Goal: Transaction & Acquisition: Purchase product/service

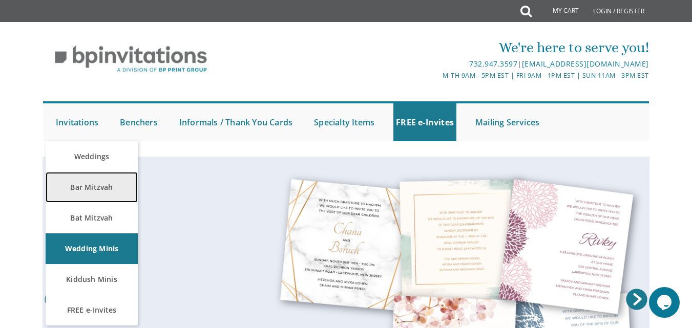
click at [90, 183] on link "Bar Mitzvah" at bounding box center [92, 187] width 92 height 31
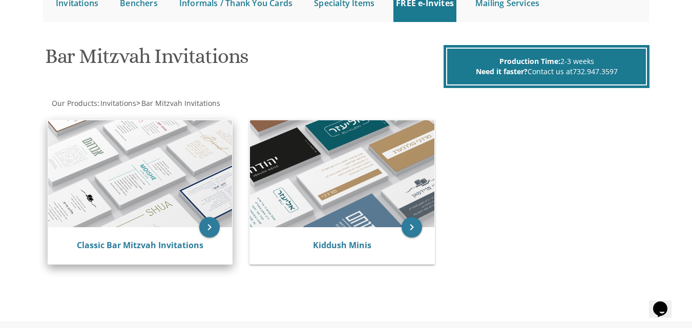
click at [208, 195] on img at bounding box center [140, 173] width 184 height 107
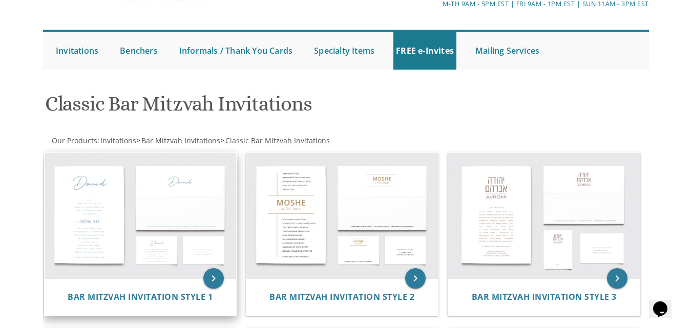
click at [125, 199] on img at bounding box center [140, 216] width 191 height 126
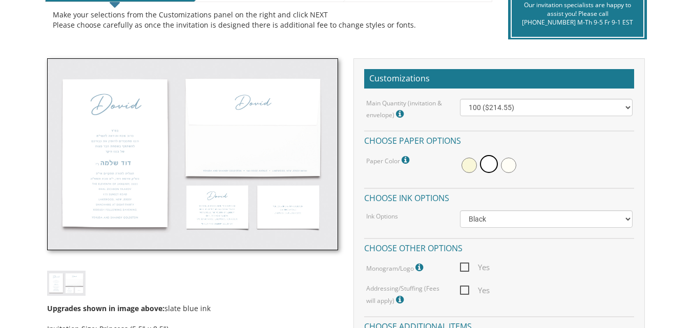
click at [153, 159] on img at bounding box center [192, 153] width 291 height 191
click at [128, 111] on img at bounding box center [192, 153] width 291 height 191
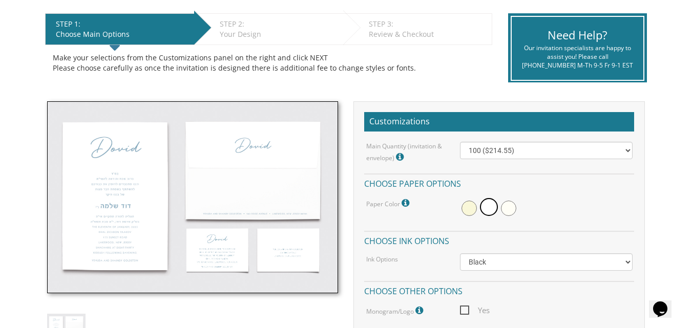
scroll to position [90, 0]
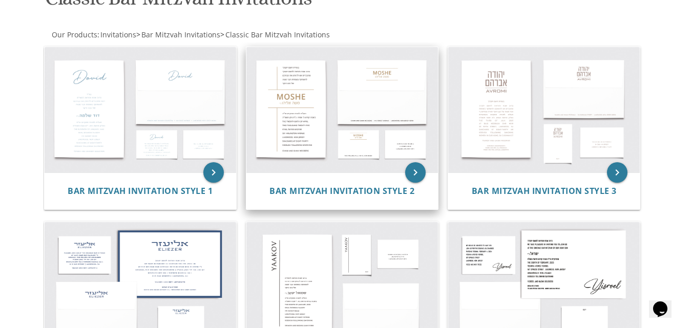
scroll to position [175, 0]
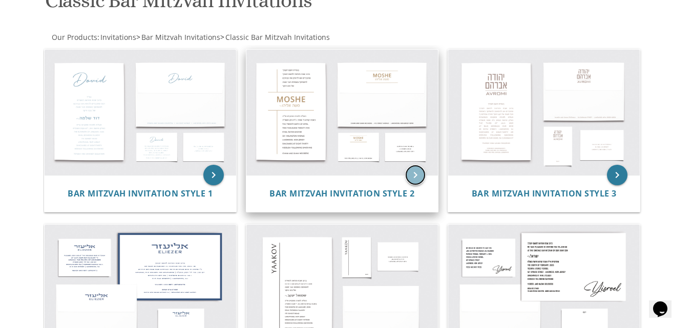
click at [412, 171] on icon "keyboard_arrow_right" at bounding box center [415, 175] width 20 height 20
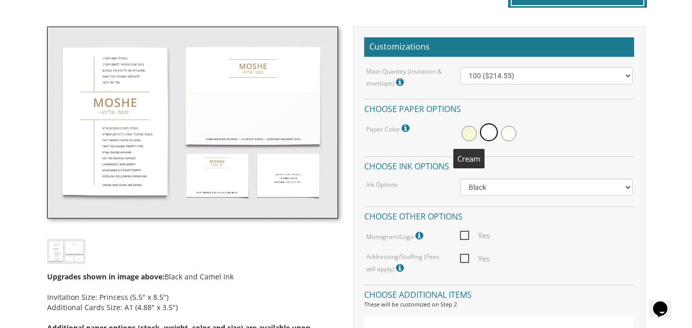
click at [471, 136] on span at bounding box center [468, 133] width 15 height 15
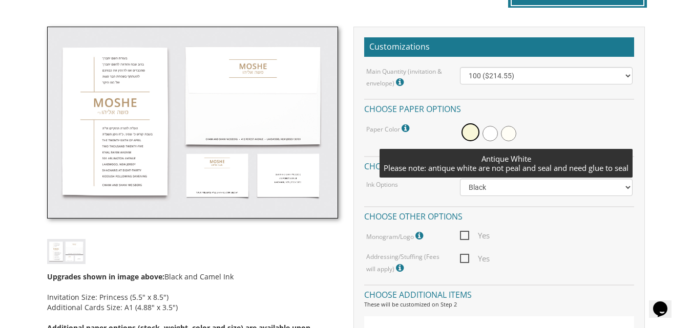
click at [514, 134] on span at bounding box center [508, 133] width 15 height 15
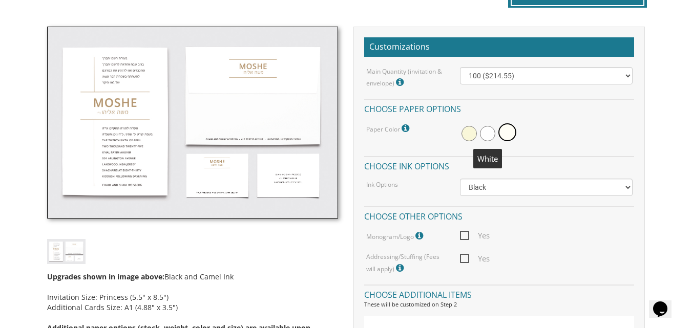
click at [487, 132] on span at bounding box center [487, 133] width 15 height 15
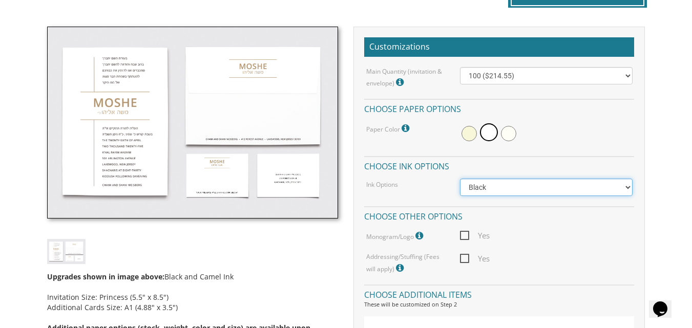
click at [507, 187] on select "Black Colored Ink ($65.00) Black + One Color ($100.00) Two Colors ($137.95)" at bounding box center [546, 187] width 172 height 17
click at [460, 179] on select "Black Colored Ink ($65.00) Black + One Color ($100.00) Two Colors ($137.95)" at bounding box center [546, 187] width 172 height 17
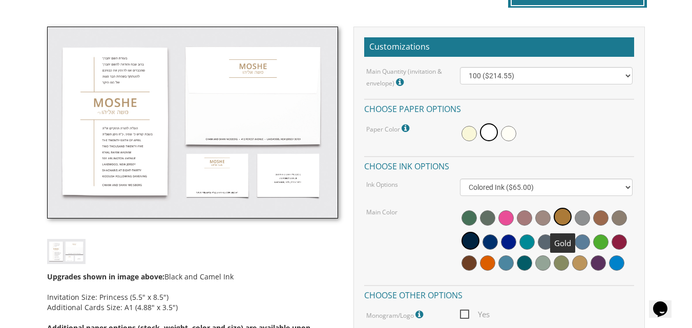
click at [567, 215] on span at bounding box center [562, 217] width 18 height 18
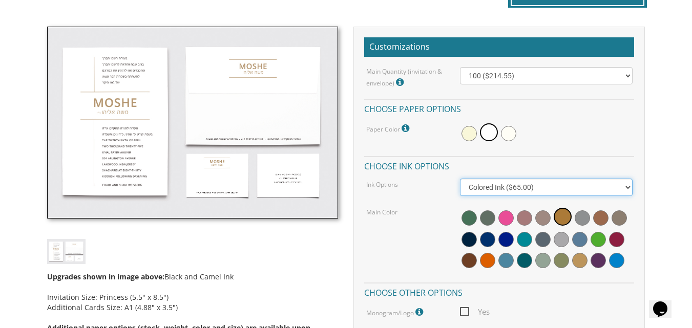
click at [592, 188] on select "Black Colored Ink ($65.00) Black + One Color ($100.00) Two Colors ($137.95)" at bounding box center [546, 187] width 172 height 17
click at [460, 179] on select "Black Colored Ink ($65.00) Black + One Color ($100.00) Two Colors ($137.95)" at bounding box center [546, 187] width 172 height 17
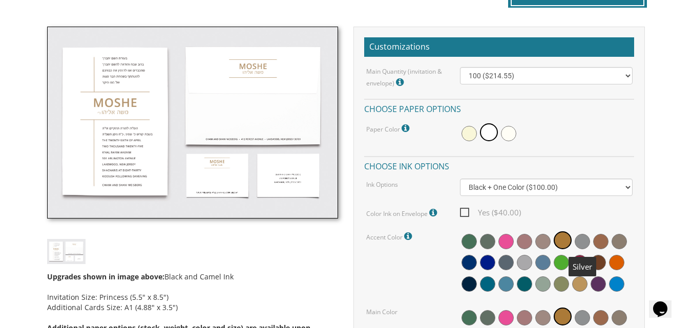
click at [578, 234] on span at bounding box center [581, 241] width 15 height 15
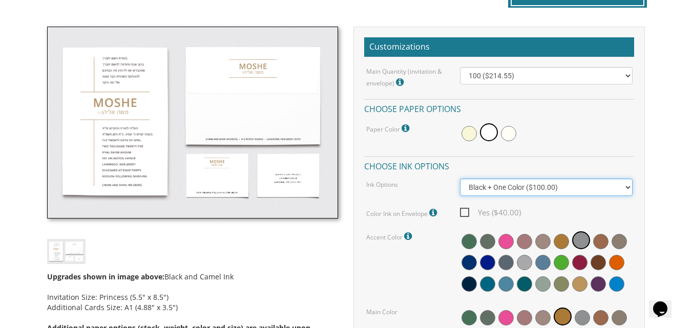
click at [626, 188] on select "Black Colored Ink ($65.00) Black + One Color ($100.00) Two Colors ($137.95)" at bounding box center [546, 187] width 172 height 17
click at [460, 179] on select "Black Colored Ink ($65.00) Black + One Color ($100.00) Two Colors ($137.95)" at bounding box center [546, 187] width 172 height 17
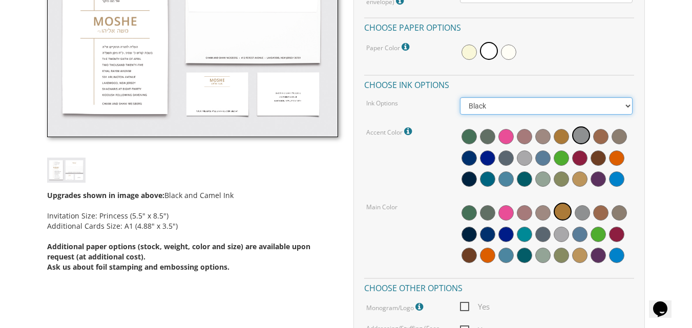
scroll to position [362, 0]
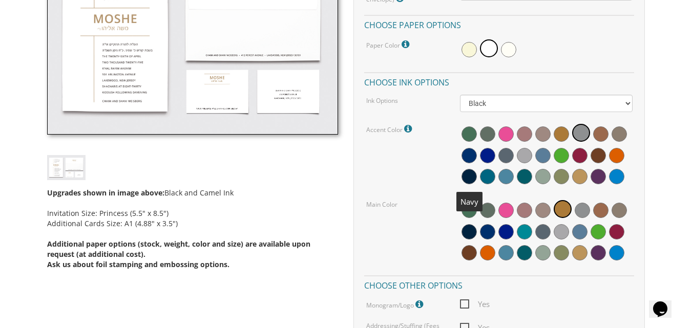
click at [472, 177] on span at bounding box center [468, 176] width 15 height 15
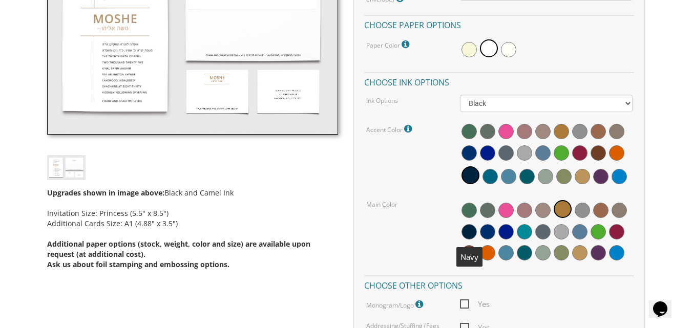
click at [468, 234] on span at bounding box center [468, 231] width 15 height 15
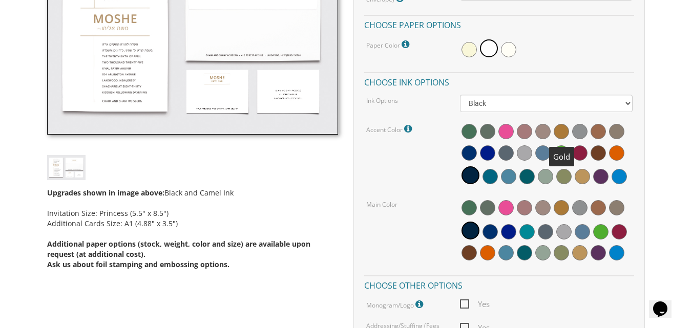
click at [564, 134] on span at bounding box center [560, 131] width 15 height 15
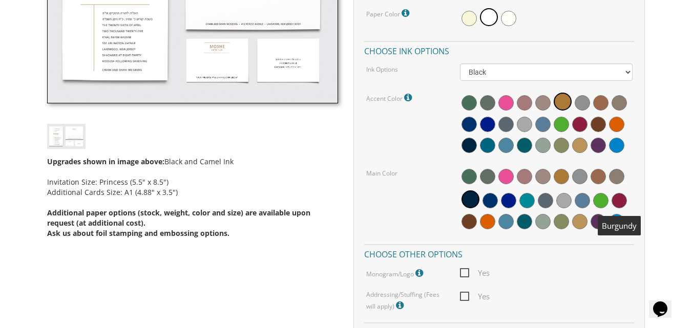
scroll to position [386, 0]
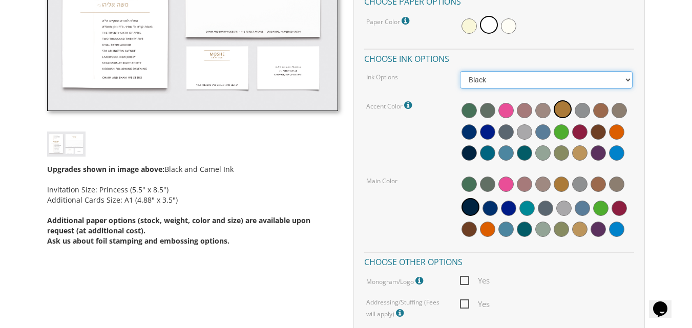
click at [625, 81] on select "Black Colored Ink ($65.00) Black + One Color ($100.00) Two Colors ($137.95)" at bounding box center [546, 79] width 172 height 17
select select "Two Colors"
click at [460, 71] on select "Black Colored Ink ($65.00) Black + One Color ($100.00) Two Colors ($137.95)" at bounding box center [546, 79] width 172 height 17
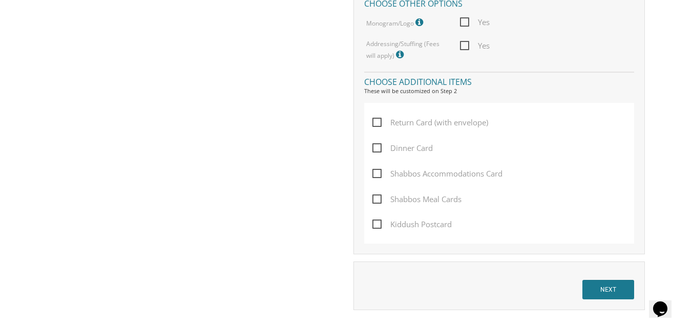
scroll to position [645, 0]
click at [379, 149] on span "Dinner Card" at bounding box center [402, 147] width 60 height 13
click at [379, 149] on input "Dinner Card" at bounding box center [375, 146] width 7 height 7
checkbox input "true"
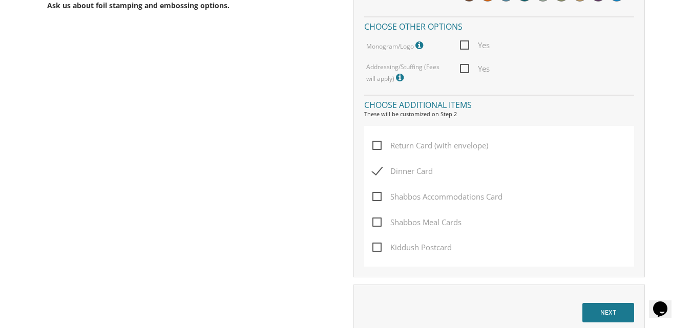
scroll to position [621, 0]
click at [401, 76] on icon at bounding box center [401, 78] width 10 height 9
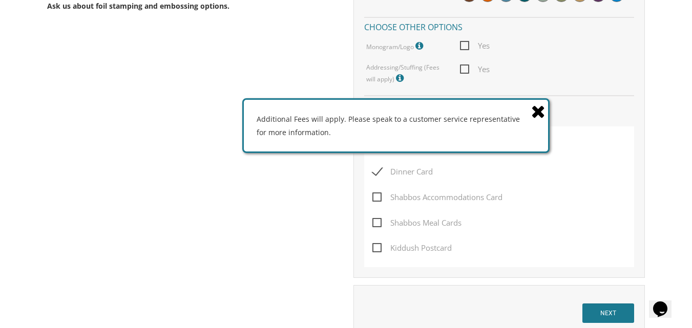
click at [535, 106] on icon at bounding box center [538, 111] width 14 height 18
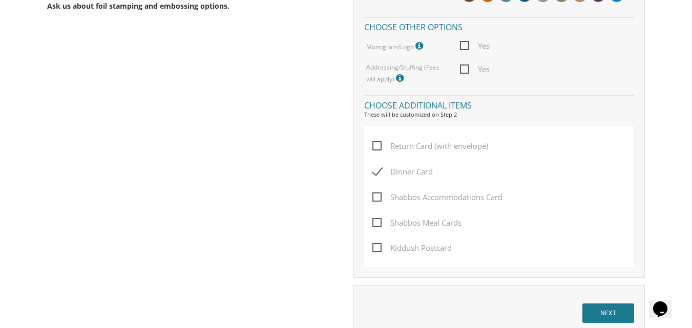
click at [464, 73] on span "Yes" at bounding box center [475, 69] width 30 height 13
click at [464, 72] on input "Yes" at bounding box center [463, 68] width 7 height 7
checkbox input "true"
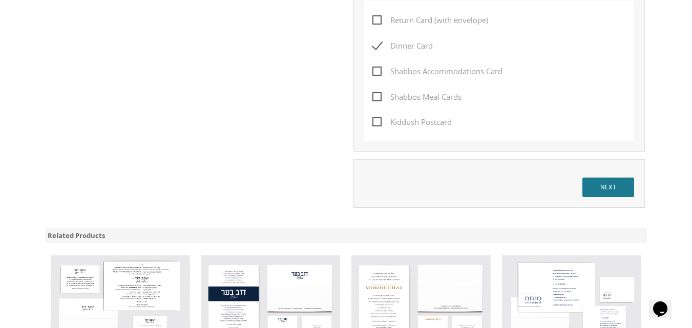
scroll to position [752, 0]
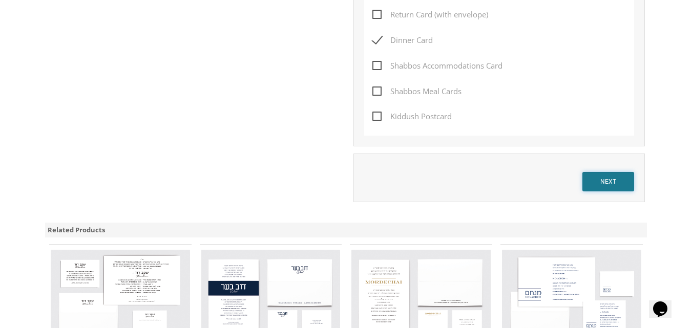
click at [621, 183] on input "NEXT" at bounding box center [608, 181] width 52 height 19
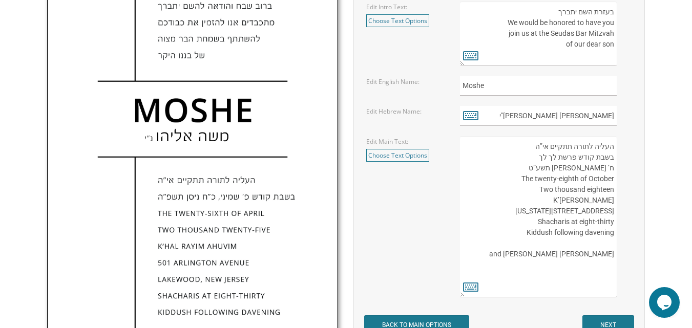
scroll to position [391, 0]
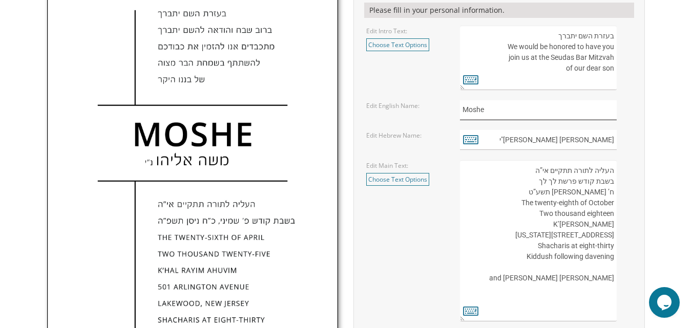
click at [479, 106] on input "Moshe" at bounding box center [538, 110] width 157 height 20
type input "Yehuda"
click at [600, 144] on input "משה אליהו נ"י" at bounding box center [538, 140] width 157 height 20
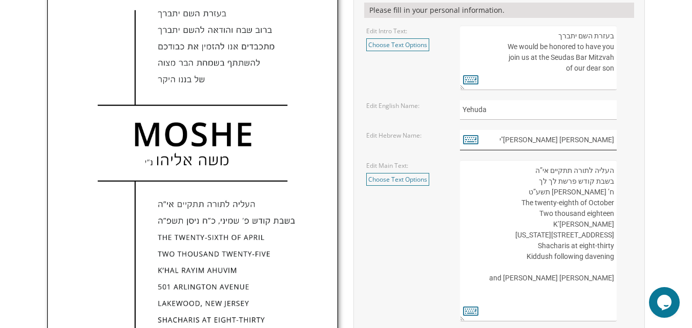
click at [600, 144] on input "משה אליהו נ"י" at bounding box center [538, 140] width 157 height 20
click at [587, 143] on input "משה אליהו נ"י" at bounding box center [538, 140] width 157 height 20
click at [580, 141] on input "משה אליהו נ"י" at bounding box center [538, 140] width 157 height 20
click at [546, 142] on input "משה אליהו נ"י" at bounding box center [538, 140] width 157 height 20
drag, startPoint x: 581, startPoint y: 138, endPoint x: 636, endPoint y: 135, distance: 54.9
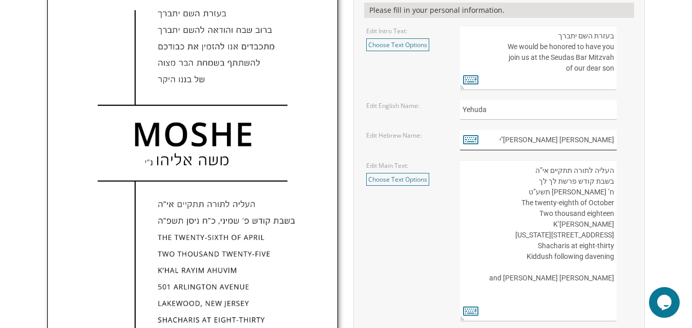
click at [636, 135] on div "משה אליהו נ"י" at bounding box center [545, 140] width 187 height 20
type input "נ"י"
click at [467, 138] on icon at bounding box center [470, 139] width 15 height 14
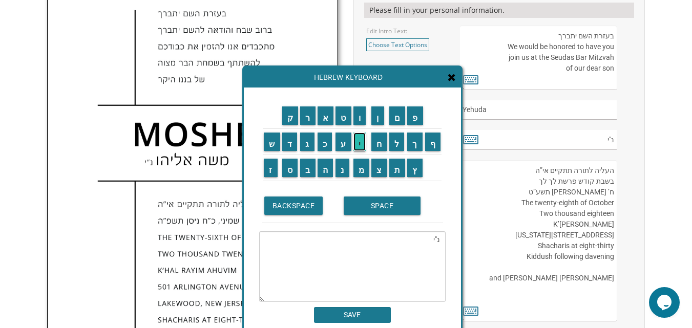
click at [360, 146] on input "י" at bounding box center [359, 142] width 13 height 18
click at [324, 169] on input "ה" at bounding box center [325, 168] width 16 height 18
click at [357, 121] on input "ו" at bounding box center [359, 115] width 13 height 18
click at [290, 151] on td "ד" at bounding box center [290, 142] width 18 height 26
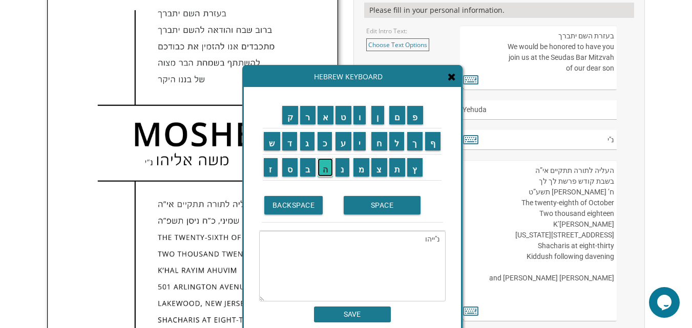
click at [323, 169] on input "ה" at bounding box center [325, 167] width 16 height 18
click at [307, 208] on input "BACKSPACE" at bounding box center [293, 205] width 59 height 18
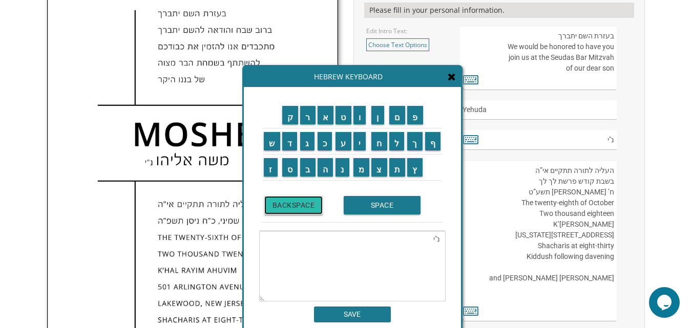
click at [307, 208] on input "BACKSPACE" at bounding box center [293, 205] width 59 height 18
type textarea "נ"
click at [307, 208] on input "BACKSPACE" at bounding box center [293, 205] width 59 height 18
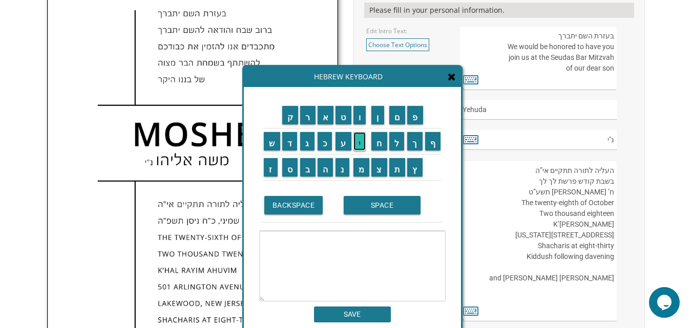
click at [361, 142] on input "י" at bounding box center [359, 141] width 13 height 18
click at [327, 164] on input "ה" at bounding box center [325, 167] width 16 height 18
click at [362, 113] on input "ו" at bounding box center [359, 115] width 13 height 18
click at [292, 140] on input "ד" at bounding box center [289, 141] width 15 height 18
click at [323, 167] on input "ה" at bounding box center [325, 167] width 16 height 18
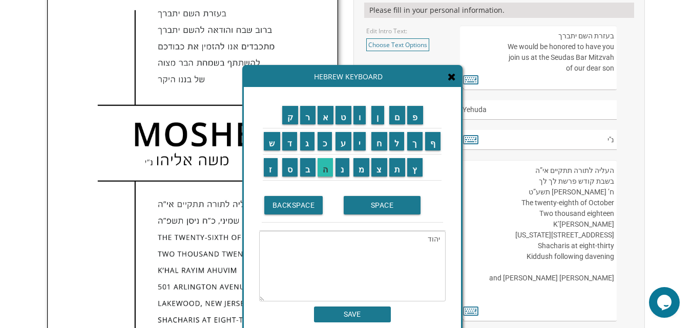
type textarea "יהודה"
click at [343, 315] on input "SAVE" at bounding box center [352, 315] width 77 height 16
type input "יהודה"
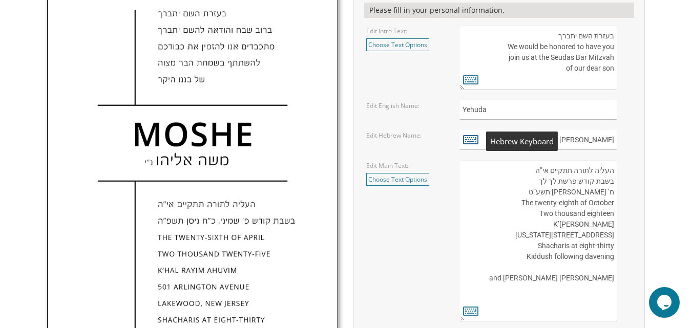
click at [471, 140] on icon at bounding box center [470, 139] width 15 height 14
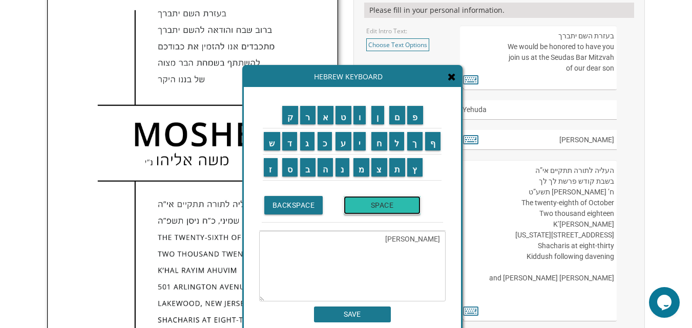
click at [369, 211] on input "SPACE" at bounding box center [381, 205] width 77 height 18
click at [348, 168] on input "נ" at bounding box center [342, 167] width 14 height 18
click at [363, 148] on input "י" at bounding box center [359, 141] width 13 height 18
type textarea "יהודה נ"י"
click at [371, 314] on input "SAVE" at bounding box center [352, 315] width 77 height 16
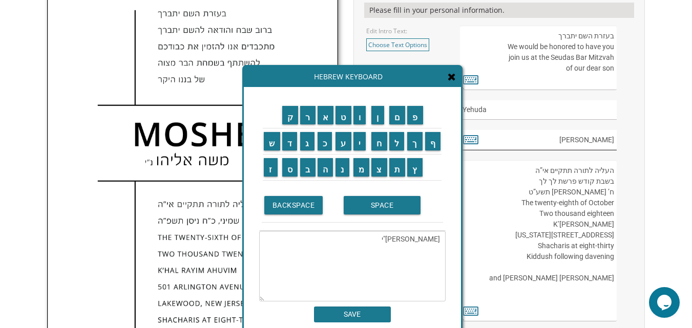
type input "יהודה נ"י"
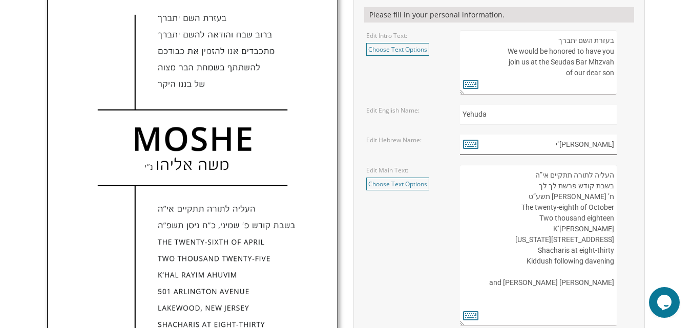
scroll to position [383, 0]
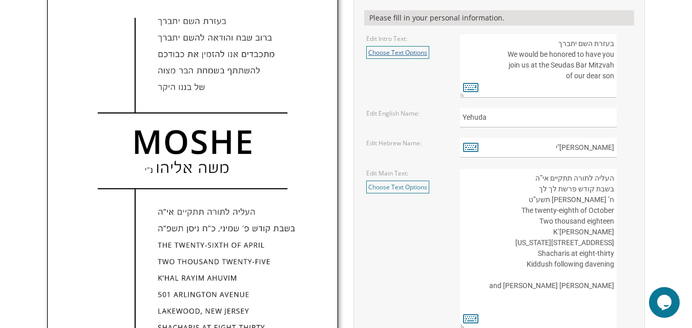
click at [406, 56] on link "Choose Text Options" at bounding box center [397, 52] width 63 height 13
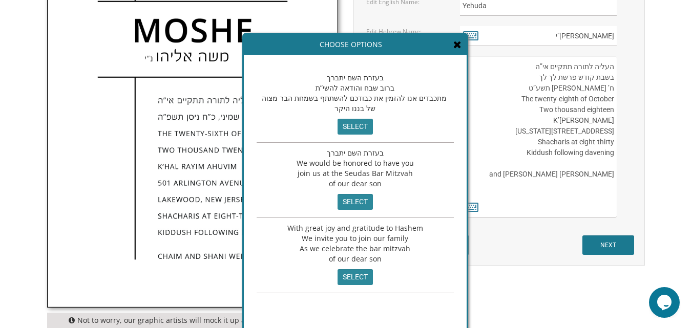
scroll to position [514, 0]
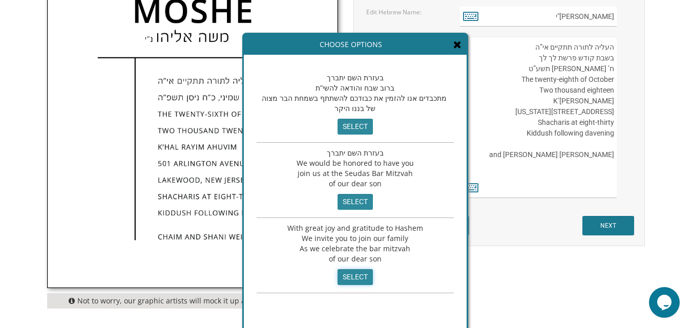
click at [345, 273] on input "select" at bounding box center [354, 277] width 35 height 16
type textarea "With great joy and gratitude to Hashem We invite you to join our family As we c…"
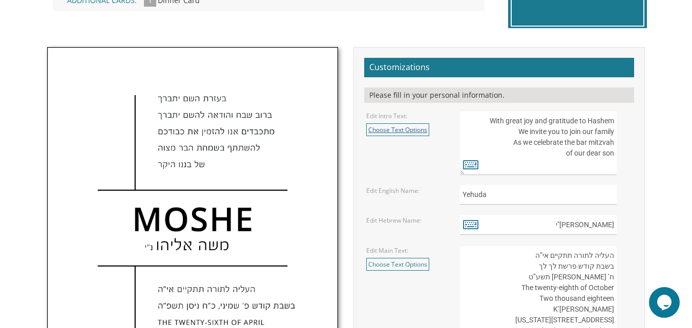
click at [415, 128] on link "Choose Text Options" at bounding box center [397, 129] width 63 height 13
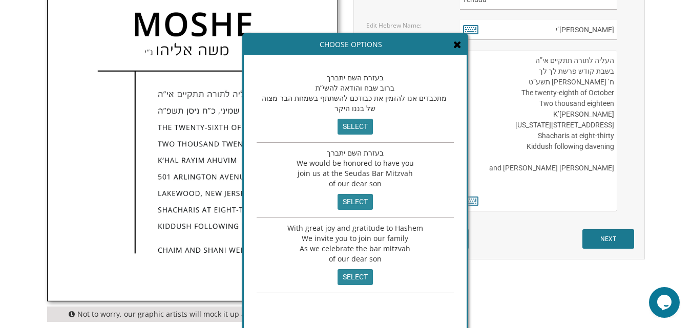
scroll to position [502, 0]
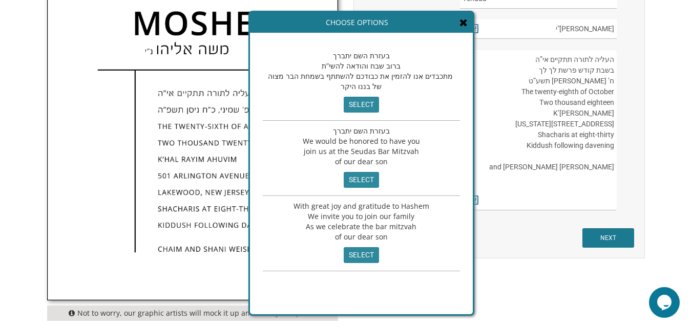
drag, startPoint x: 383, startPoint y: 47, endPoint x: 388, endPoint y: 26, distance: 21.1
click at [388, 26] on div "Choose Options" at bounding box center [361, 22] width 223 height 20
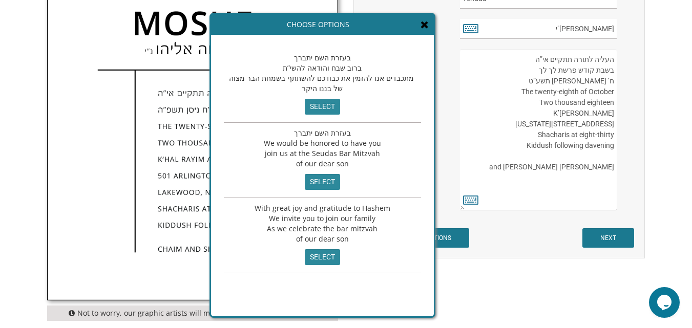
drag, startPoint x: 380, startPoint y: 132, endPoint x: 351, endPoint y: 132, distance: 28.7
click at [351, 132] on span "בעזרת השם יתברך We would be honored to have you join us at the Seudas Bar Mitzv…" at bounding box center [322, 148] width 117 height 40
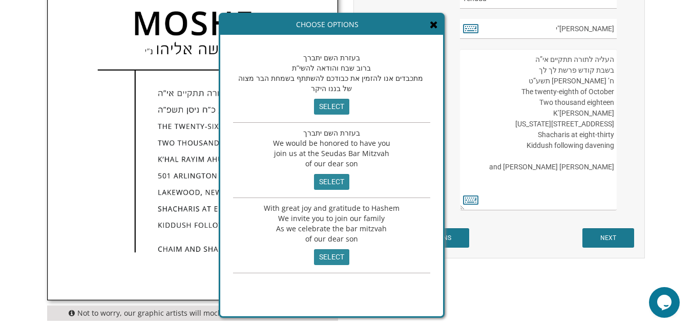
click at [336, 132] on span "בעזרת השם יתברך We would be honored to have you join us at the Seudas Bar Mitzv…" at bounding box center [331, 148] width 117 height 40
click at [429, 20] on icon at bounding box center [433, 24] width 8 height 10
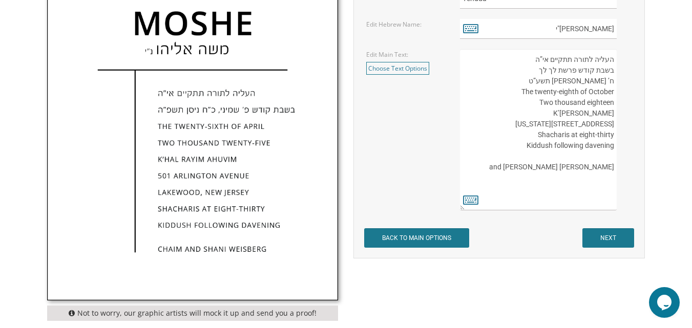
click at [594, 89] on textarea "העליה לתורה תתקיים אי”ה בשבת קודש פרשת לך לך ח’ חשון תשע”ט The twenty-eighth of…" at bounding box center [538, 129] width 157 height 161
click at [599, 104] on textarea "העליה לתורה תתקיים אי”ה בשבת קודש פרשת לך לך ח’ חשון תשע”ט The twenty-eighth of…" at bounding box center [538, 129] width 157 height 161
click at [563, 115] on textarea "העליה לתורה תתקיים אי”ה בשבת קודש פרשת לך לך ח’ חשון תשע”ט The twenty-eighth of…" at bounding box center [538, 129] width 157 height 161
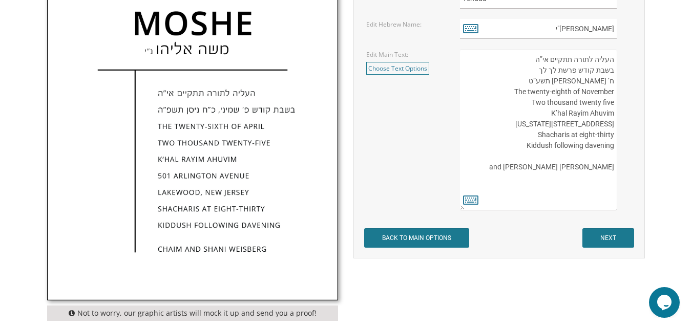
click at [563, 115] on textarea "העליה לתורה תתקיים אי”ה בשבת קודש פרשת לך לך ח’ חשון תשע”ט The twenty-eighth of…" at bounding box center [538, 129] width 157 height 161
click at [581, 123] on textarea "העליה לתורה תתקיים אי”ה בשבת קודש פרשת לך לך ח’ חשון תשע”ט The twenty-eighth of…" at bounding box center [538, 129] width 157 height 161
click at [610, 123] on textarea "העליה לתורה תתקיים אי”ה בשבת קודש פרשת לך לך ח’ חשון תשע”ט The twenty-eighth of…" at bounding box center [538, 129] width 157 height 161
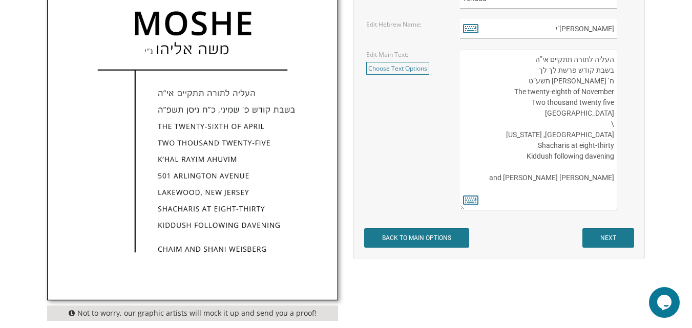
click at [610, 123] on textarea "העליה לתורה תתקיים אי”ה בשבת קודש פרשת לך לך ח’ חשון תשע”ט The twenty-eighth of…" at bounding box center [538, 129] width 157 height 161
type textarea "העליה לתורה תתקיים אי”ה בשבת קודש פרשת לך לך ח’ חשון תשע”ט The twenty-eighth of…"
click at [468, 201] on icon at bounding box center [470, 199] width 15 height 14
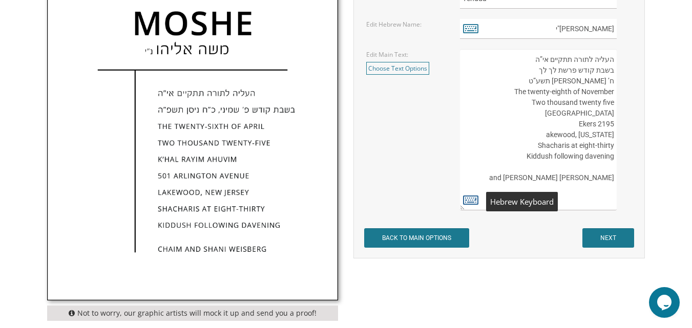
type textarea "העליה לתורה תתקיים אי”ה בשבת קודש פרשת לך לך ח’ חשון תשע”ט The twenty-eighth of…"
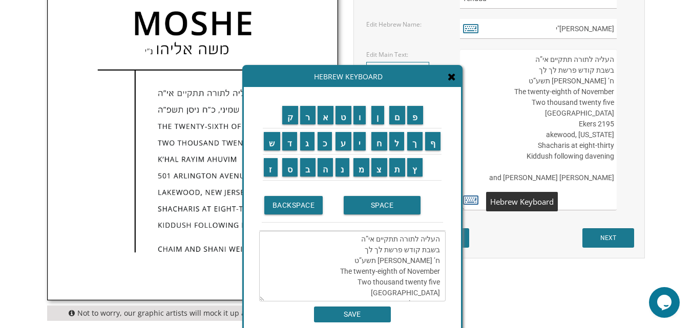
click at [468, 201] on icon at bounding box center [470, 199] width 15 height 14
click at [454, 79] on icon at bounding box center [451, 77] width 8 height 10
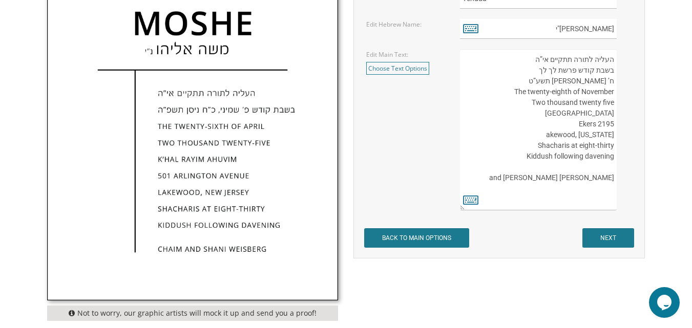
click at [569, 126] on textarea "העליה לתורה תתקיים אי”ה בשבת קודש פרשת לך לך ח’ חשון תשע”ט The twenty-eighth of…" at bounding box center [538, 129] width 157 height 161
drag, startPoint x: 570, startPoint y: 125, endPoint x: 621, endPoint y: 120, distance: 51.4
click at [621, 120] on div "העליה לתורה תתקיים אי”ה בשבת קודש פרשת לך לך ח’ חשון תשע”ט The twenty-eighth of…" at bounding box center [546, 129] width 172 height 161
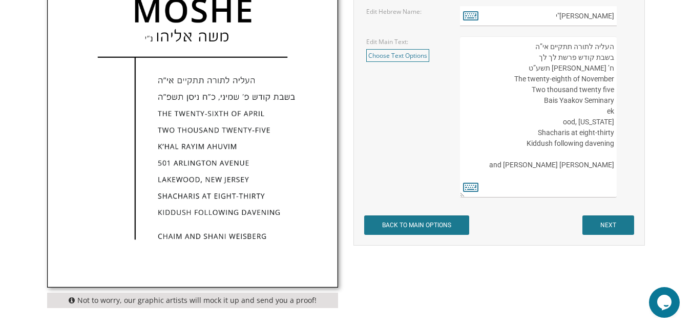
scroll to position [518, 0]
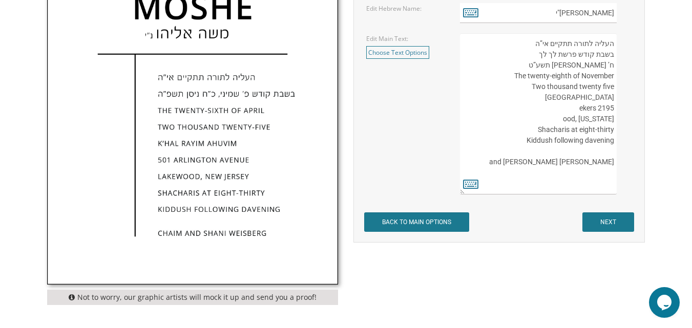
click at [567, 124] on textarea "העליה לתורה תתקיים אי”ה בשבת קודש פרשת לך לך ח’ חשון תשע”ט The twenty-eighth of…" at bounding box center [538, 113] width 157 height 161
click at [567, 116] on textarea "העליה לתורה תתקיים אי”ה בשבת קודש פרשת לך לך ח’ חשון תשע”ט The twenty-eighth of…" at bounding box center [538, 113] width 157 height 161
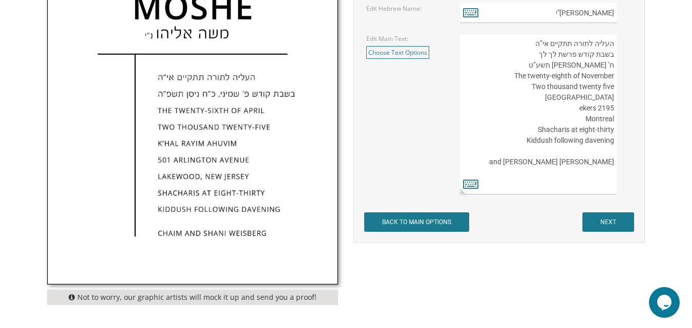
click at [557, 164] on textarea "העליה לתורה תתקיים אי”ה בשבת קודש פרשת לך לך ח’ חשון תשע”ט The twenty-eighth of…" at bounding box center [538, 113] width 157 height 161
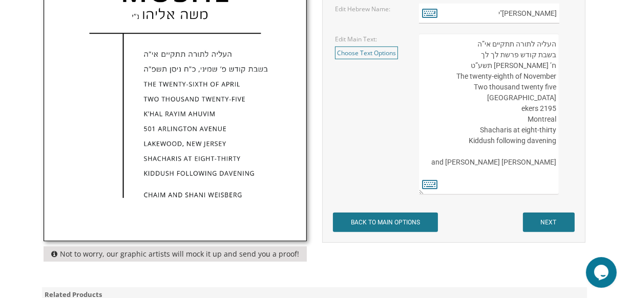
drag, startPoint x: 579, startPoint y: 163, endPoint x: 569, endPoint y: 127, distance: 37.3
click at [569, 127] on div "העליה לתורה תתקיים אי”ה בשבת קודש פרשת לך לך ח’ חשון תשע”ט The twenty-eighth of…" at bounding box center [495, 114] width 153 height 161
click at [547, 164] on textarea "העליה לתורה תתקיים אי”ה בשבת קודש פרשת לך לך ח’ חשון תשע”ט The twenty-eighth of…" at bounding box center [488, 114] width 139 height 161
type textarea "העליה לתורה תתקיים אי”ה בשבת קודש פרשת לך לך ח’ חשון תשע”ט The twenty-eighth of…"
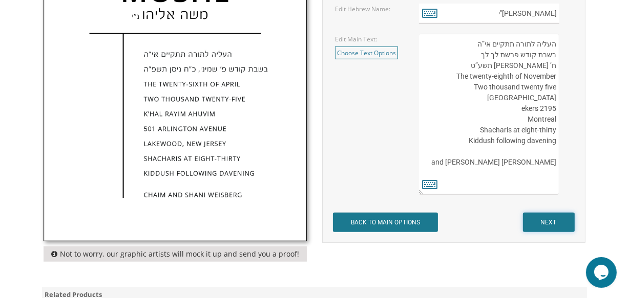
click at [553, 213] on input "NEXT" at bounding box center [549, 222] width 52 height 19
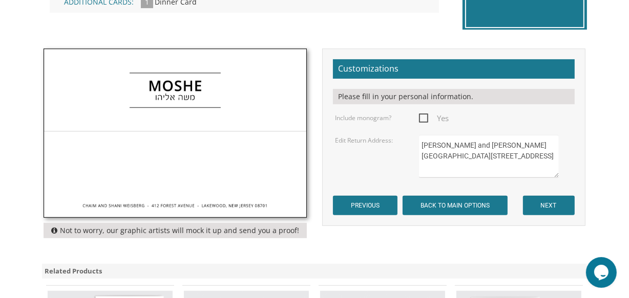
drag, startPoint x: 430, startPoint y: 143, endPoint x: 486, endPoint y: 194, distance: 75.4
click at [486, 194] on form "Customizations Please fill in your personal information. Include monogram? Yes …" at bounding box center [454, 137] width 242 height 156
type textarea "C"
type textarea "R"
type textarea "B"
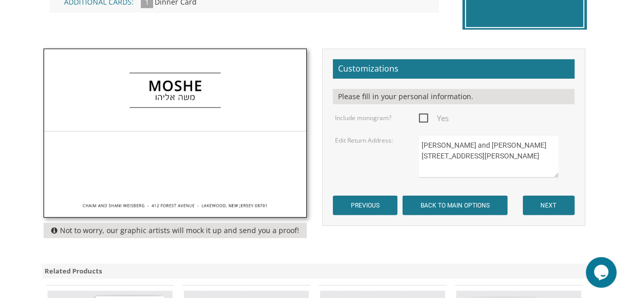
type textarea "Raphael and Ally Bensimon 2565 Av Ekers Montreal, QC H3S 1E1"
click at [425, 119] on span "Yes" at bounding box center [434, 118] width 30 height 13
click at [425, 119] on input "Yes" at bounding box center [422, 117] width 7 height 7
checkbox input "true"
click at [535, 210] on input "NEXT" at bounding box center [549, 205] width 52 height 19
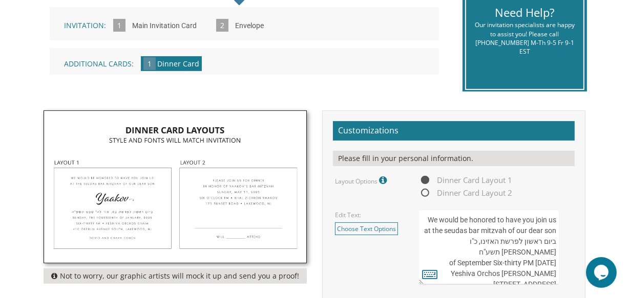
scroll to position [253, 0]
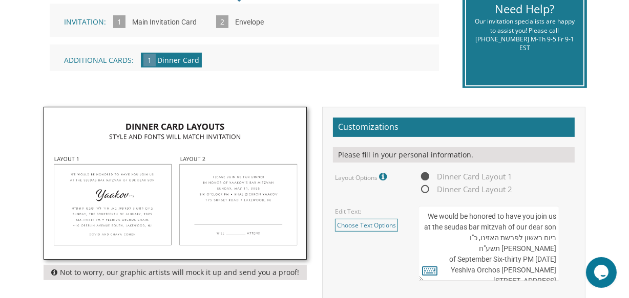
click at [425, 185] on span "Dinner Card Layout 2" at bounding box center [465, 189] width 93 height 13
click at [425, 187] on input "Dinner Card Layout 2" at bounding box center [422, 190] width 7 height 7
radio input "true"
click at [426, 174] on span "Dinner Card Layout 1" at bounding box center [465, 176] width 93 height 13
click at [425, 174] on input "Dinner Card Layout 1" at bounding box center [422, 177] width 7 height 7
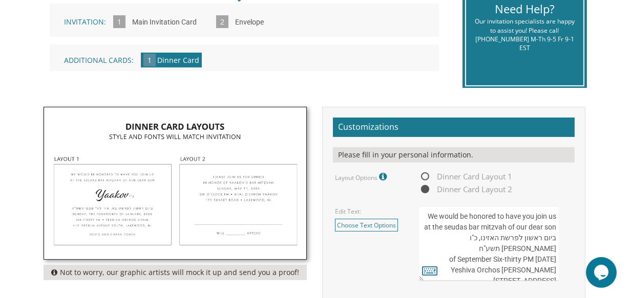
radio input "true"
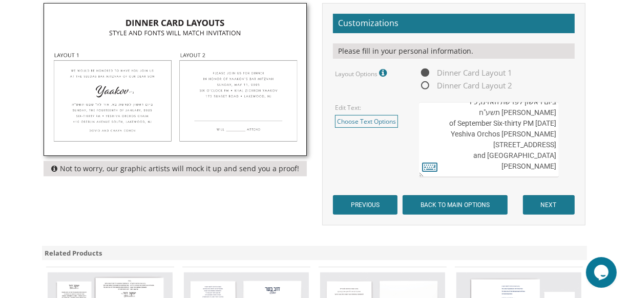
scroll to position [358, 0]
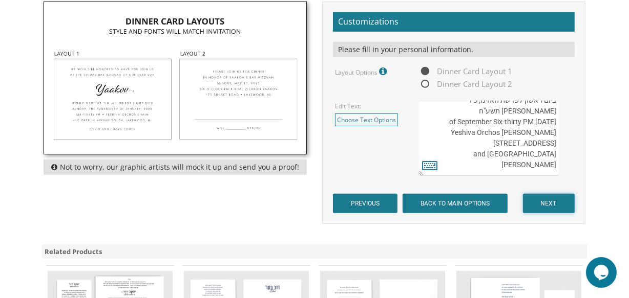
click at [553, 201] on input "NEXT" at bounding box center [549, 203] width 52 height 19
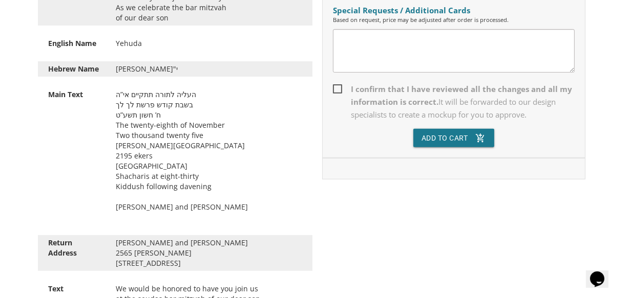
scroll to position [327, 0]
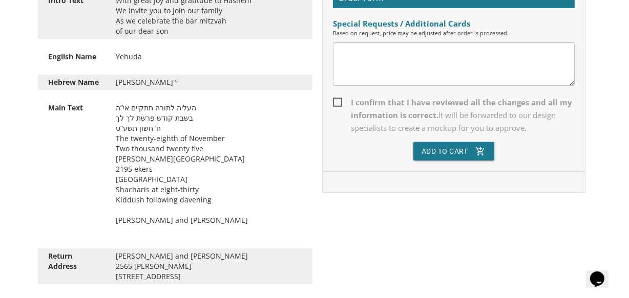
click at [337, 109] on span "I confirm that I have reviewed all the changes and all my information is correc…" at bounding box center [454, 115] width 242 height 38
click at [337, 105] on input "I confirm that I have reviewed all the changes and all my information is correc…" at bounding box center [336, 101] width 7 height 7
checkbox input "true"
click at [441, 148] on button "Add To Cart add_shopping_cart" at bounding box center [453, 151] width 81 height 18
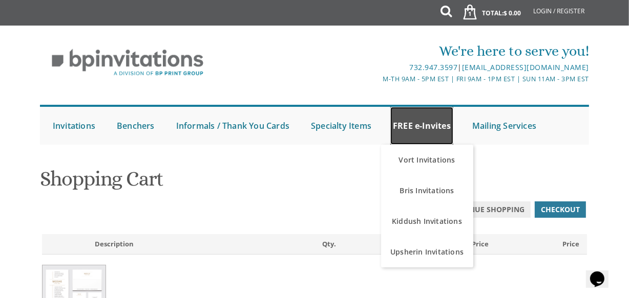
click at [430, 127] on link "FREE e-Invites" at bounding box center [421, 126] width 63 height 38
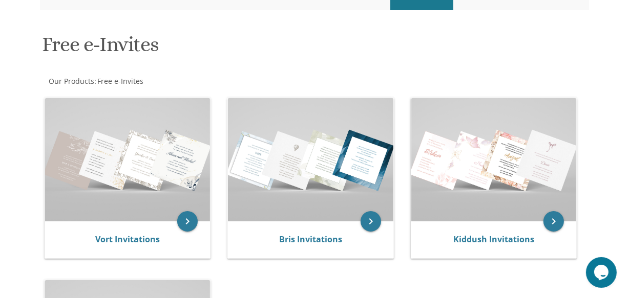
scroll to position [494, 0]
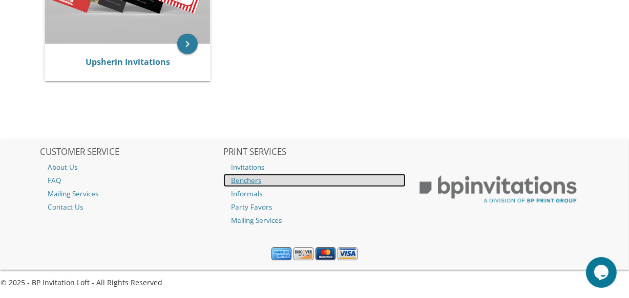
click at [244, 182] on link "Benchers" at bounding box center [314, 180] width 182 height 13
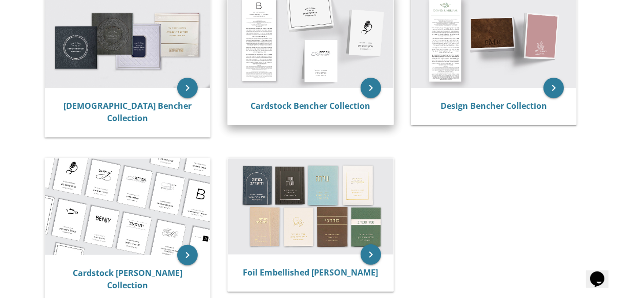
scroll to position [242, 0]
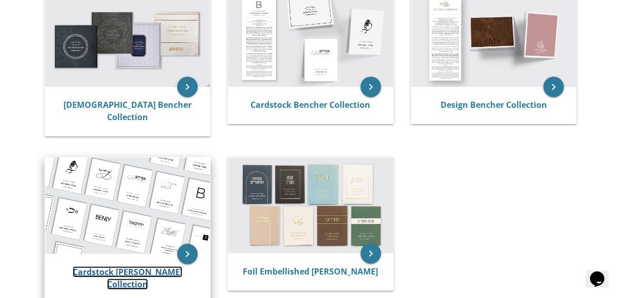
click at [131, 267] on link "Cardstock [PERSON_NAME] Collection" at bounding box center [128, 279] width 110 height 24
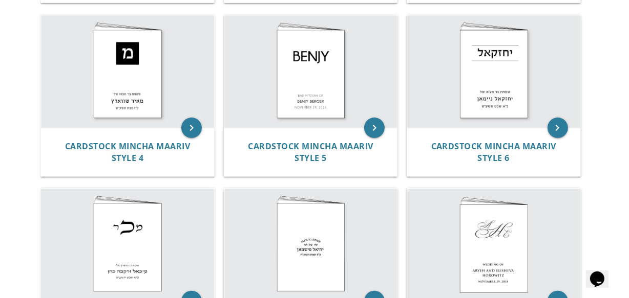
scroll to position [358, 0]
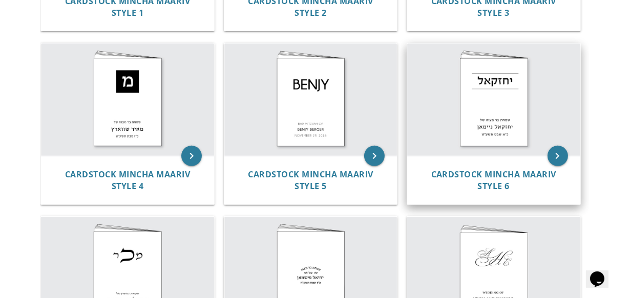
click at [492, 83] on img at bounding box center [493, 100] width 173 height 113
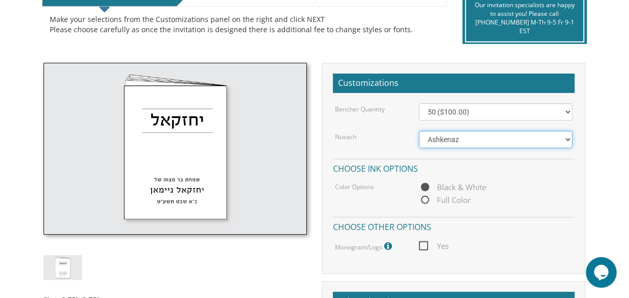
click at [522, 138] on select "Ashkenaz [PERSON_NAME]" at bounding box center [495, 139] width 153 height 17
click at [520, 138] on select "Ashkenaz [PERSON_NAME]" at bounding box center [495, 139] width 153 height 17
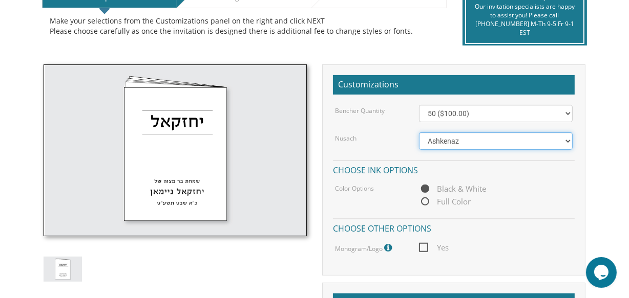
scroll to position [286, 0]
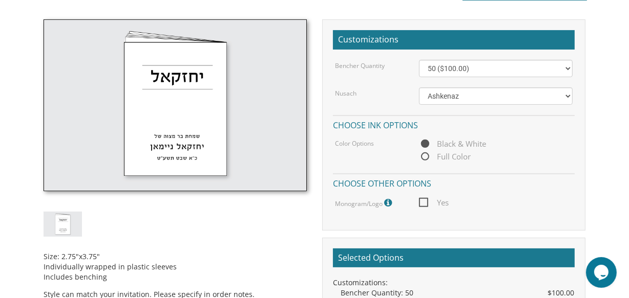
click at [424, 154] on span "Full Color" at bounding box center [445, 156] width 52 height 13
click at [424, 154] on input "Full Color" at bounding box center [422, 157] width 7 height 7
radio input "true"
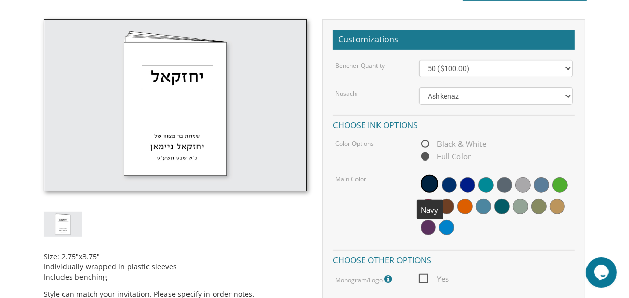
click at [433, 185] on span at bounding box center [429, 184] width 18 height 18
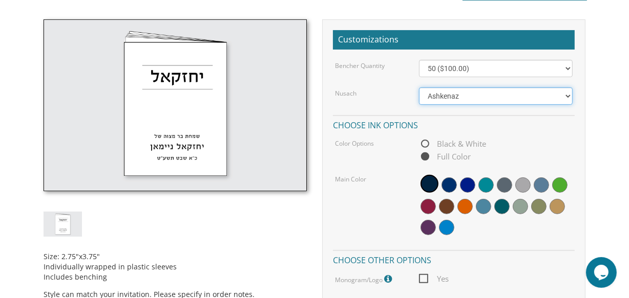
click at [489, 90] on select "Ashkenaz [PERSON_NAME]" at bounding box center [495, 96] width 153 height 17
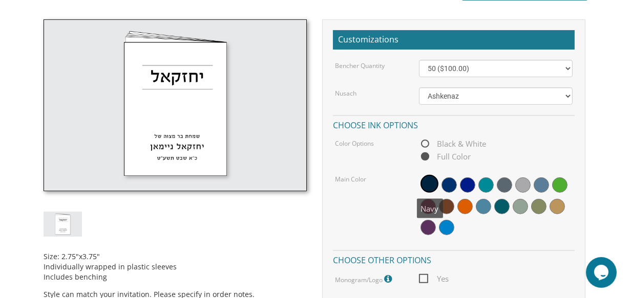
click at [420, 180] on div at bounding box center [495, 207] width 153 height 66
click at [424, 179] on span at bounding box center [429, 184] width 18 height 18
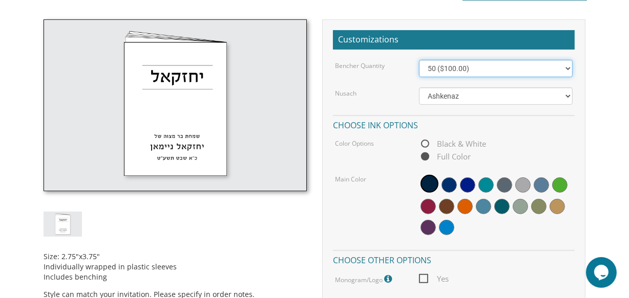
click at [455, 70] on select "50 ($100.00) 60 ($120.00) 70 ($140.00) 80 ($160.00) 90 ($180.00) 100 ($200.00) …" at bounding box center [495, 68] width 153 height 17
